Goal: Task Accomplishment & Management: Use online tool/utility

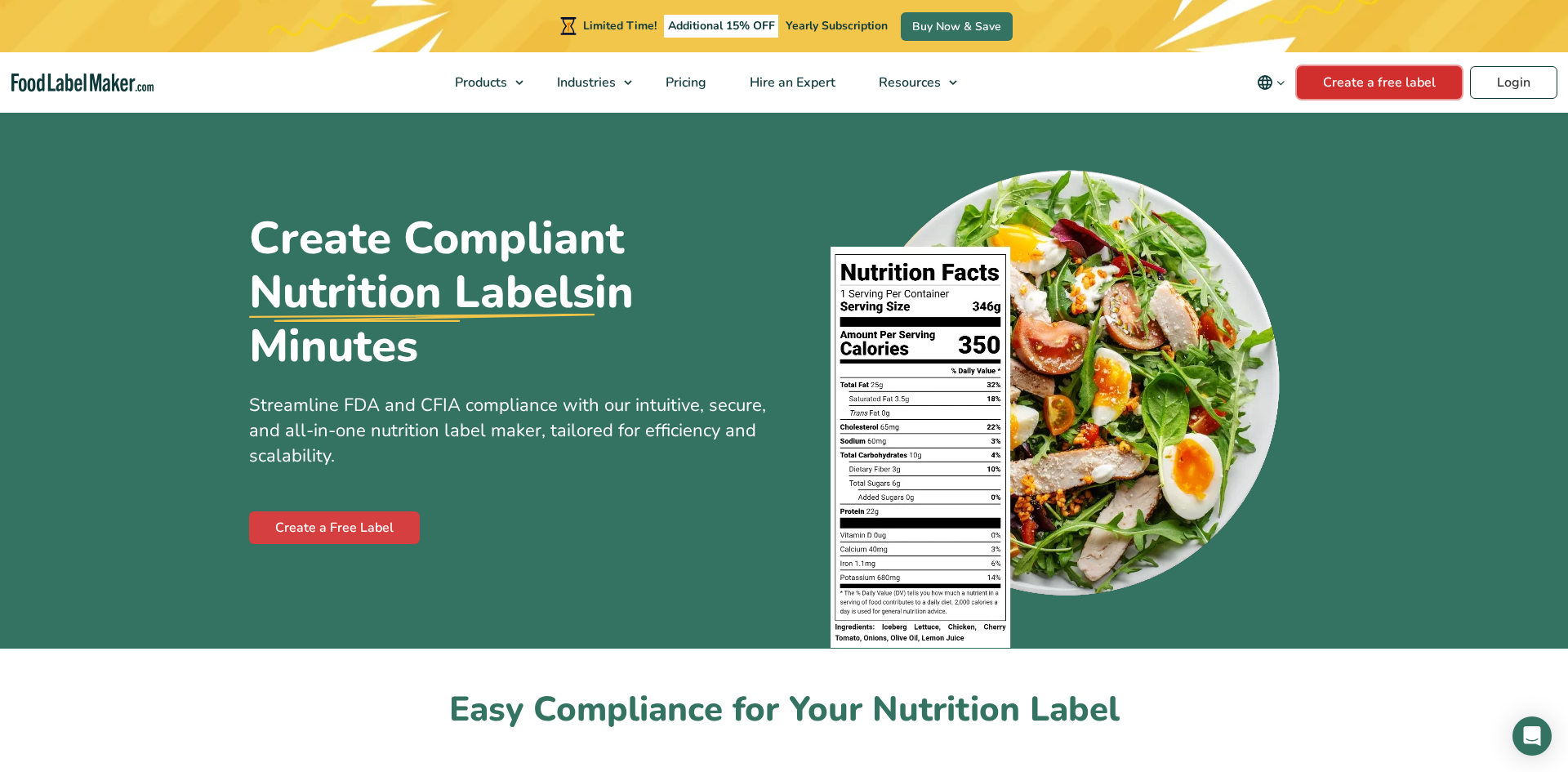
click at [1388, 92] on link "Create a free label" at bounding box center [1380, 83] width 165 height 32
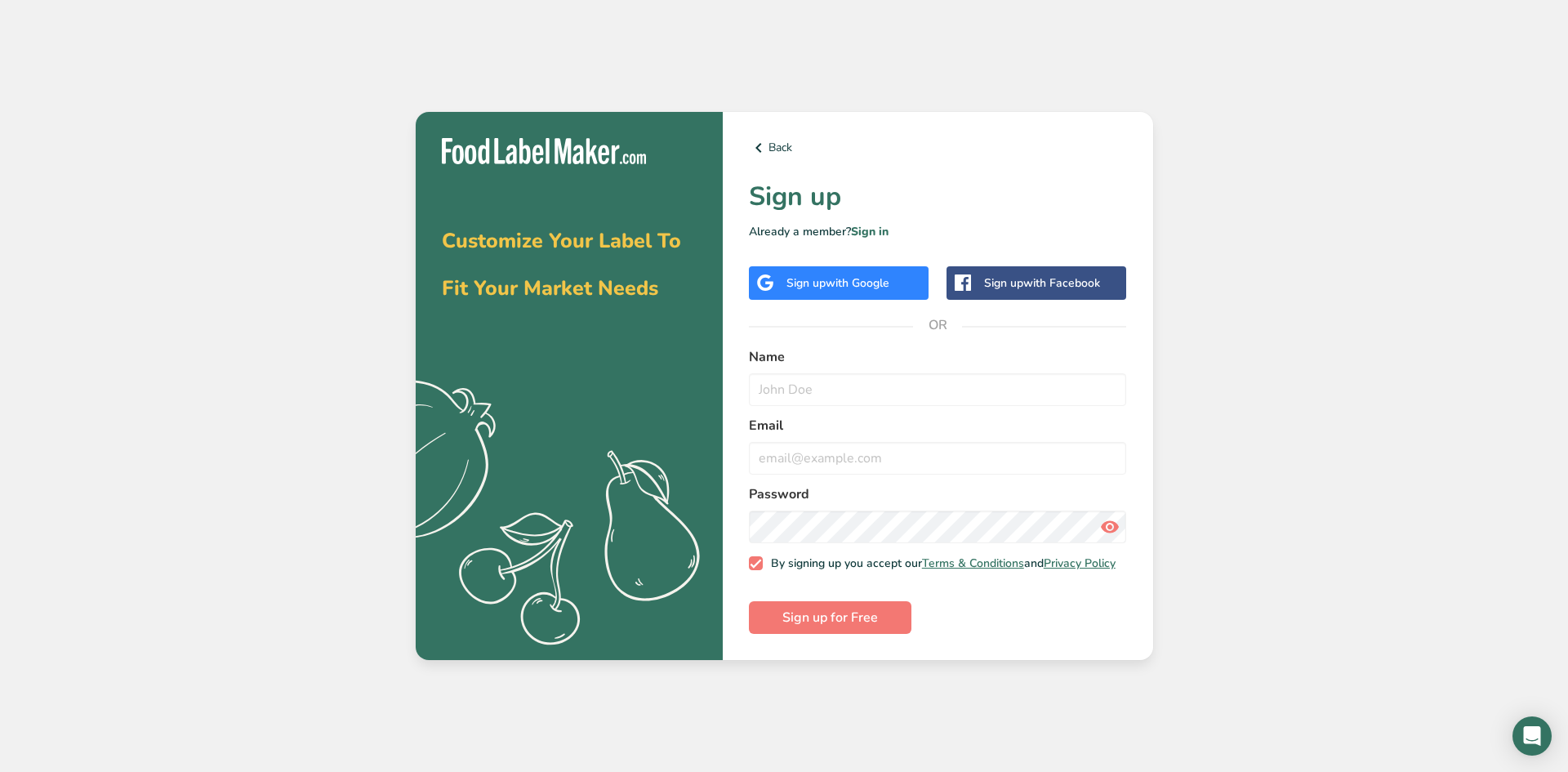
click at [859, 275] on div "Sign up with Google" at bounding box center [837, 283] width 103 height 17
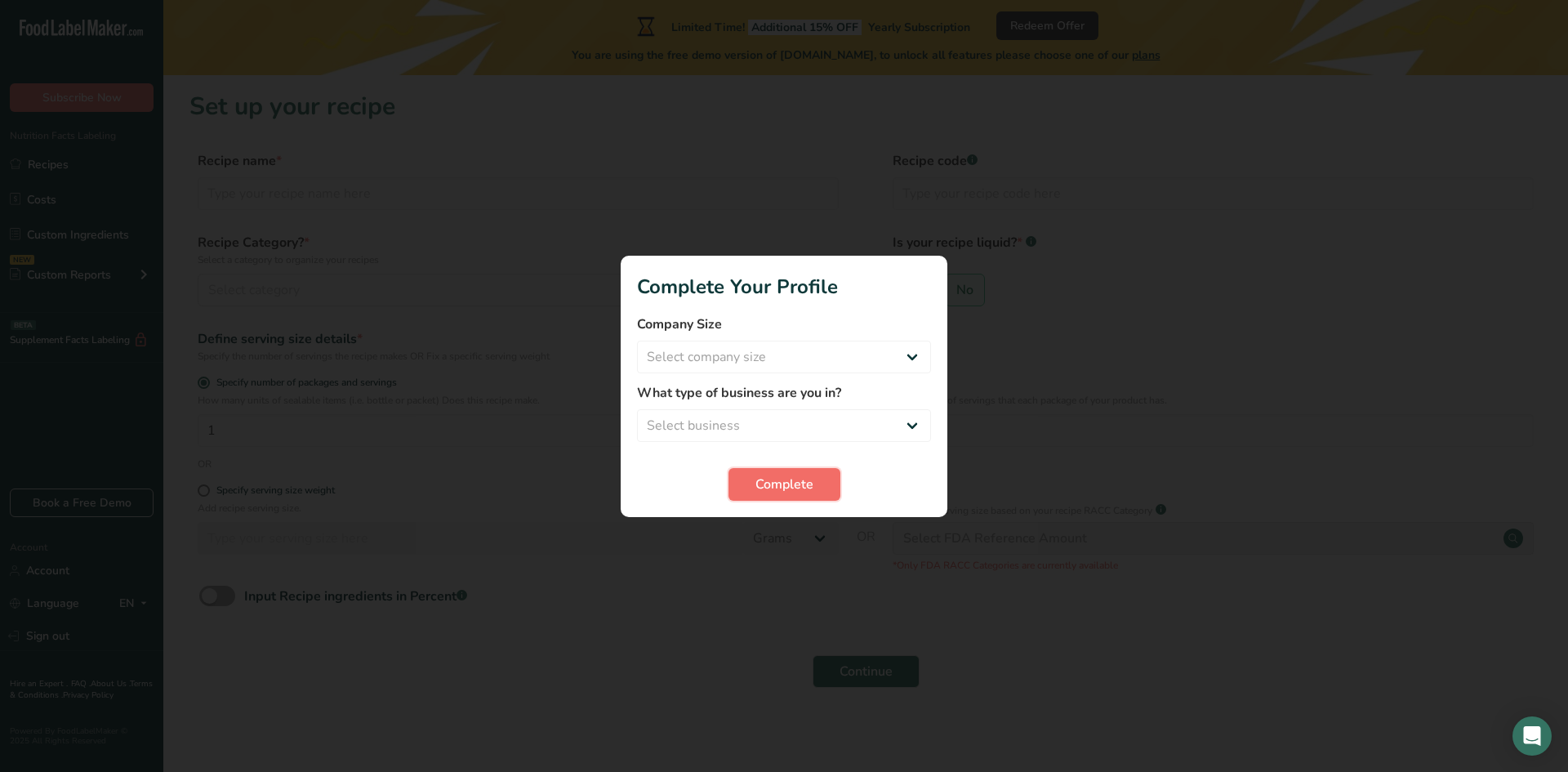
click at [809, 484] on span "Complete" at bounding box center [784, 485] width 58 height 20
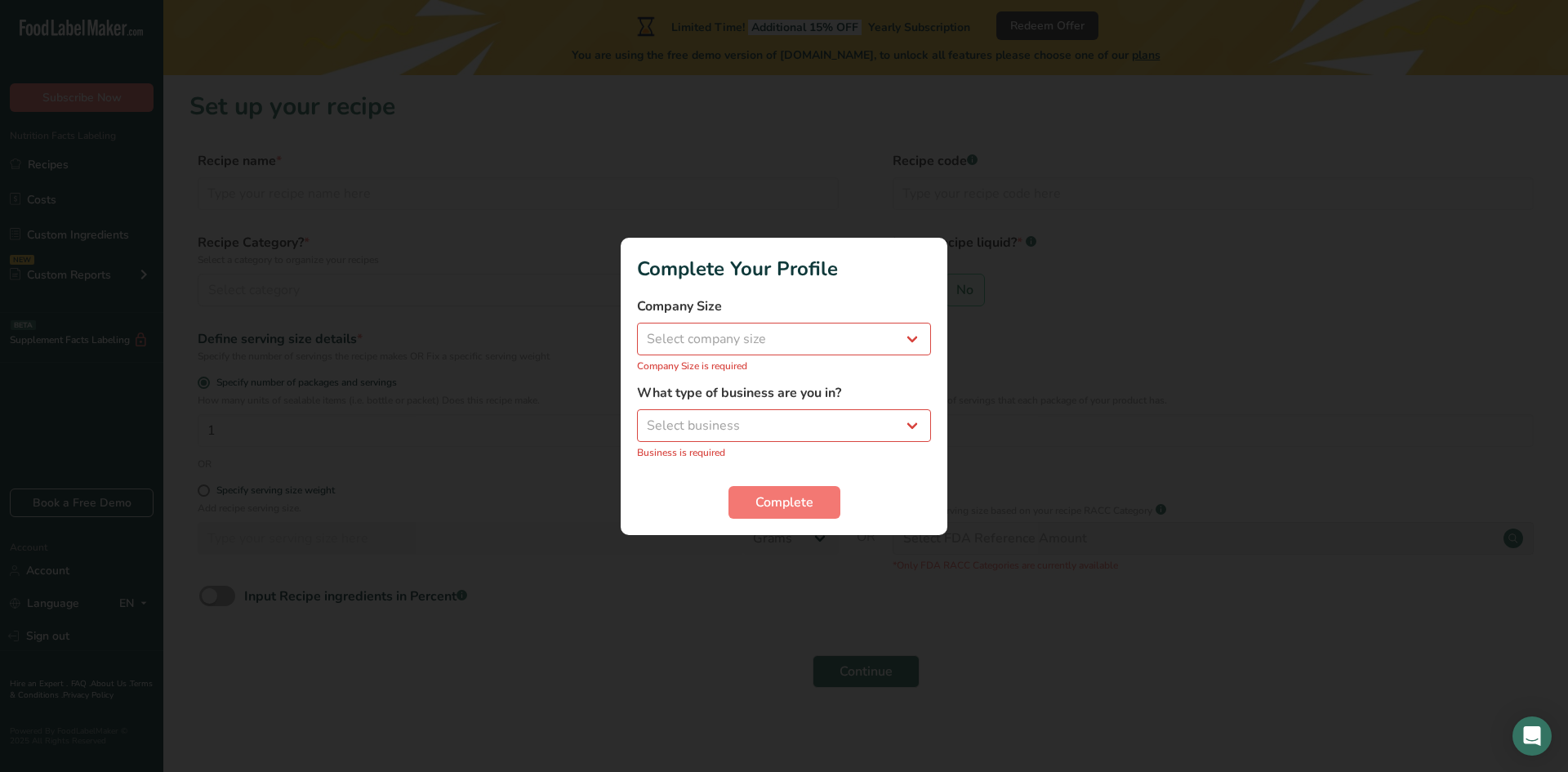
click at [396, 89] on div at bounding box center [784, 386] width 1568 height 772
